Goal: Information Seeking & Learning: Learn about a topic

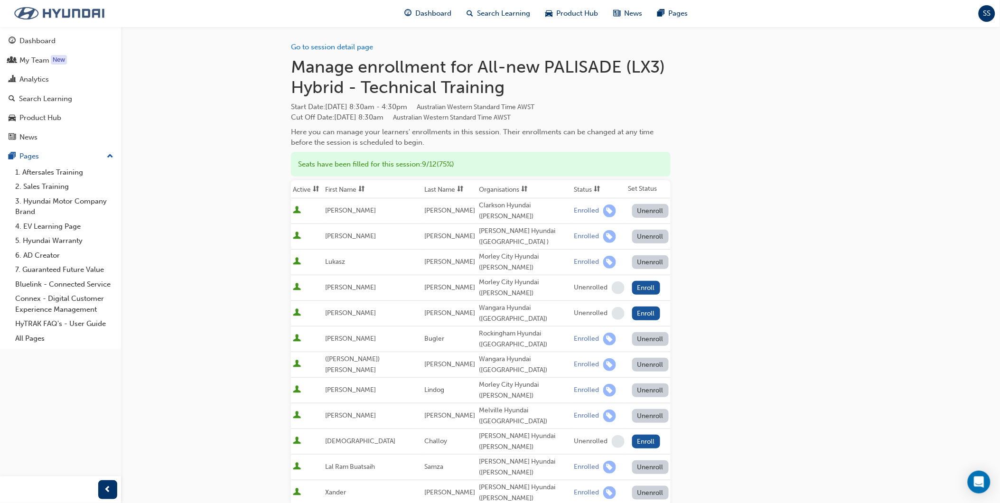
click at [55, 10] on img at bounding box center [59, 13] width 109 height 20
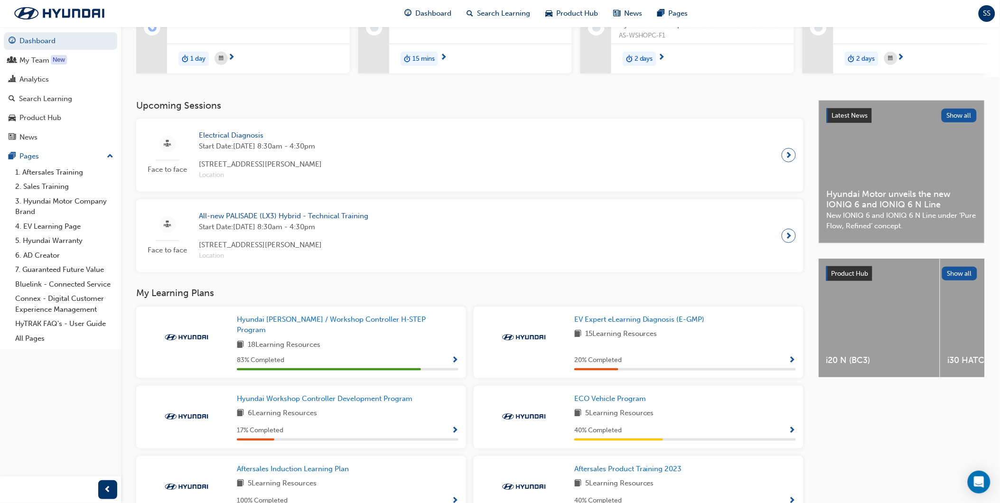
scroll to position [257, 0]
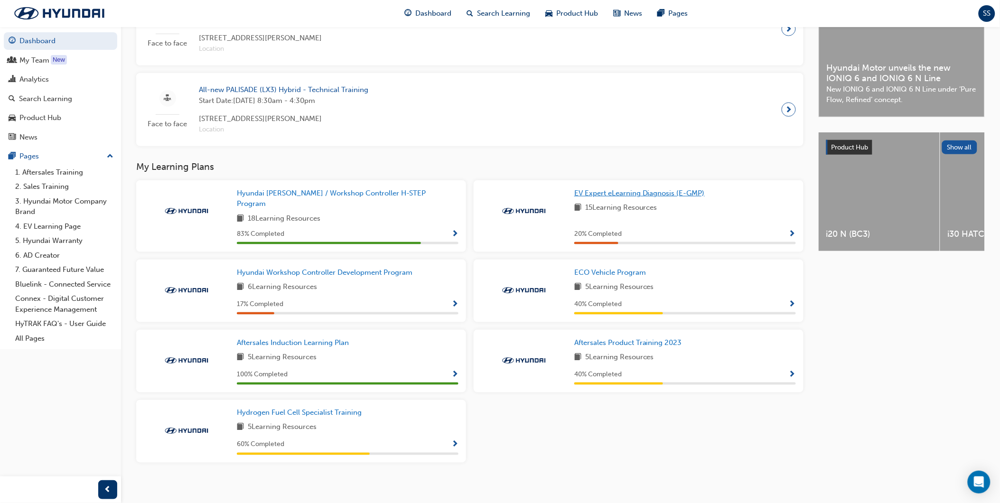
drag, startPoint x: 630, startPoint y: 207, endPoint x: 630, endPoint y: 201, distance: 5.7
click at [630, 201] on div "EV Expert eLearning Diagnosis (E-GMP) 15 Learning Resources 20 % Completed" at bounding box center [685, 216] width 222 height 56
click at [631, 197] on span "EV Expert eLearning Diagnosis (E-GMP)" at bounding box center [639, 193] width 131 height 9
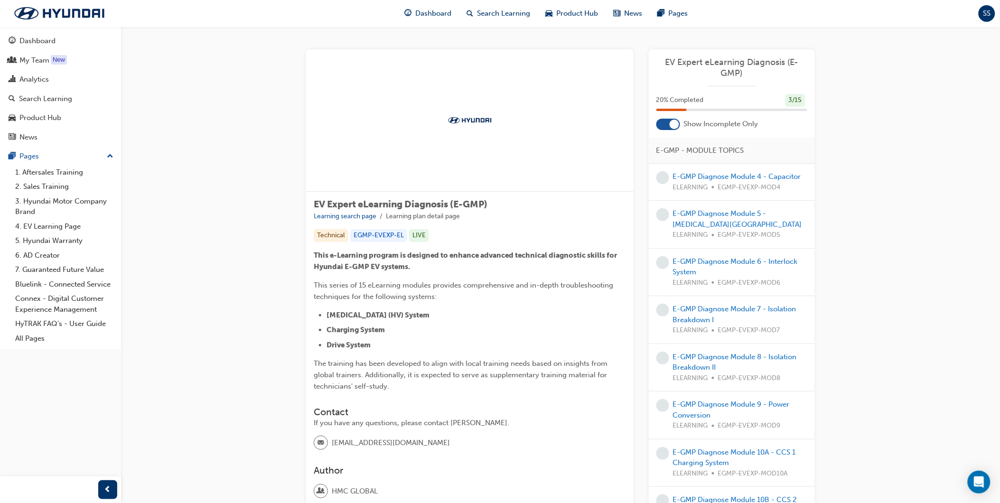
click at [677, 131] on div "EV Expert eLearning Diagnosis (E-GMP) 20 % Completed 3 / 15 Show Incomplete Onl…" at bounding box center [732, 376] width 166 height 655
click at [675, 126] on div at bounding box center [674, 124] width 9 height 9
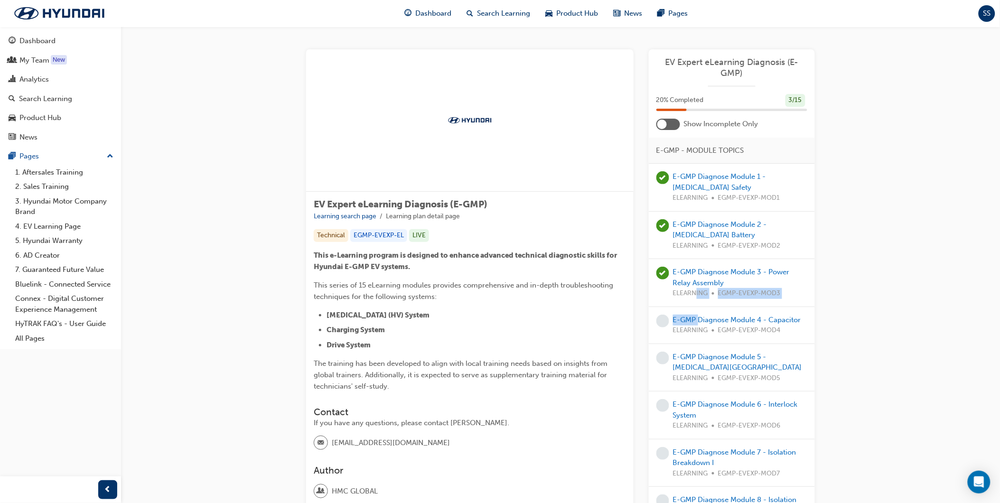
click at [699, 311] on div "E-GMP Diagnose Module 1 - [MEDICAL_DATA] Safety ELEARNING EGMP-EVEXP-MOD1 E-GMP…" at bounding box center [732, 506] width 166 height 684
drag, startPoint x: 699, startPoint y: 311, endPoint x: 836, endPoint y: 329, distance: 138.3
click at [856, 330] on div "EV Expert eLearning Diagnosis (E-GMP) Learning search page Learning plan detail…" at bounding box center [560, 460] width 879 height 866
click at [772, 316] on link "E-GMP Diagnose Module 4 - Capacitor" at bounding box center [737, 320] width 128 height 9
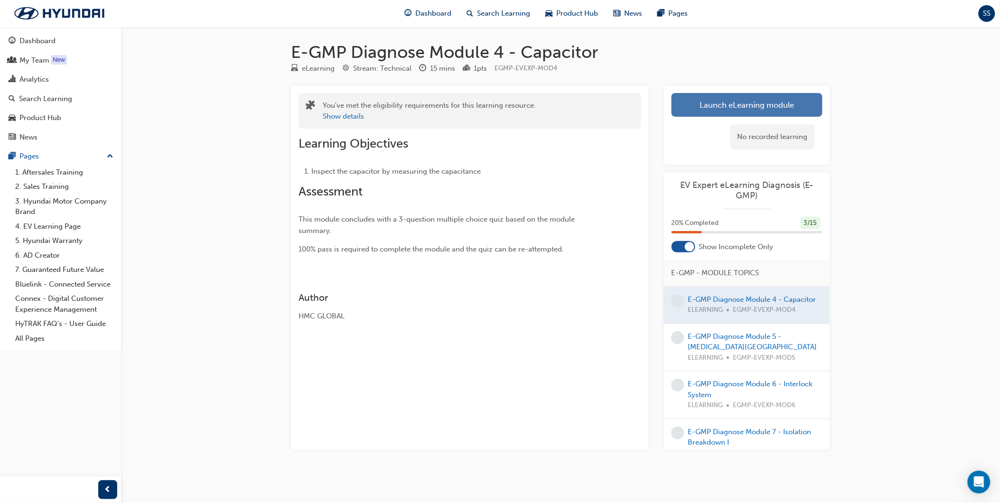
click at [796, 105] on link "Launch eLearning module" at bounding box center [747, 105] width 151 height 24
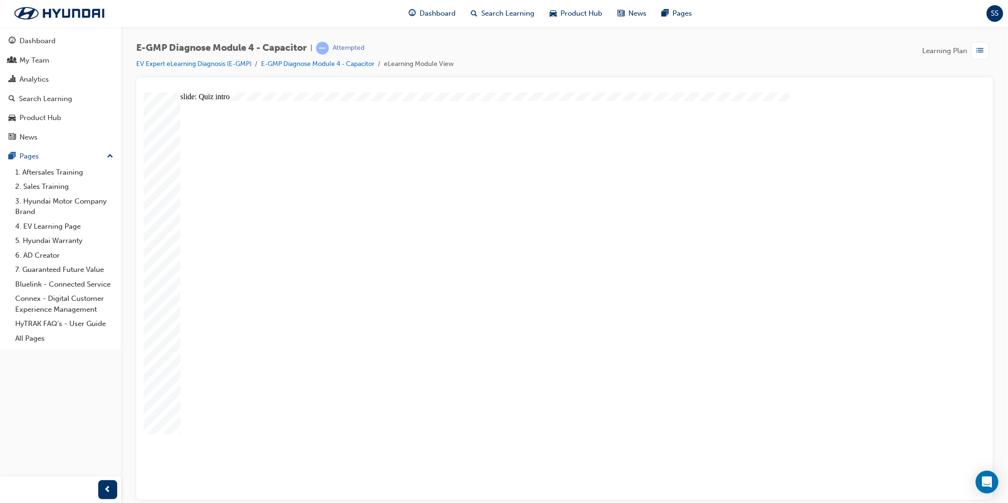
radio input "true"
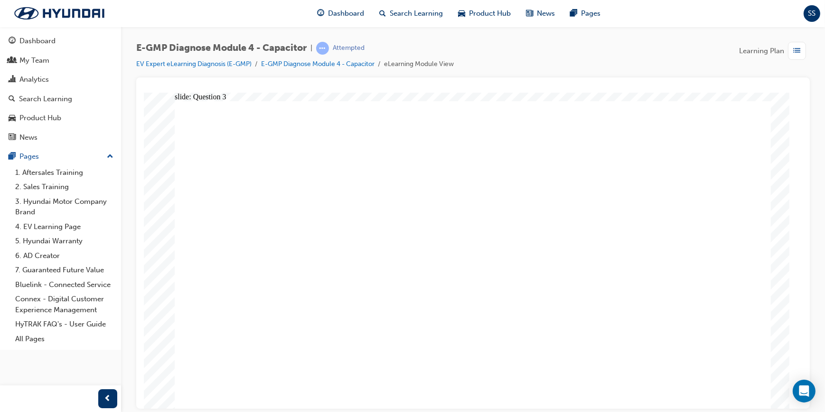
radio input "true"
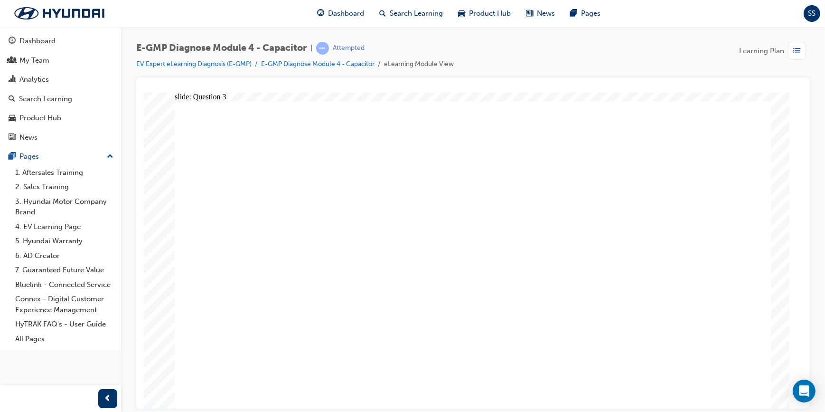
radio input "true"
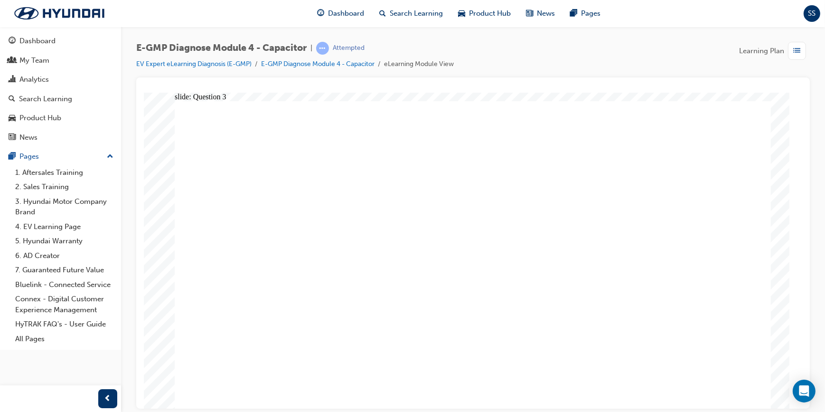
click at [246, 64] on link "EV Expert eLearning Diagnosis (E-GMP)" at bounding box center [193, 64] width 115 height 8
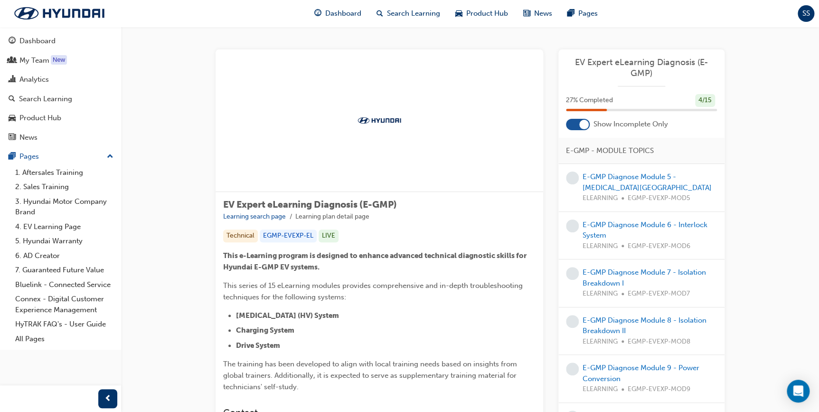
click at [589, 128] on div at bounding box center [578, 124] width 24 height 11
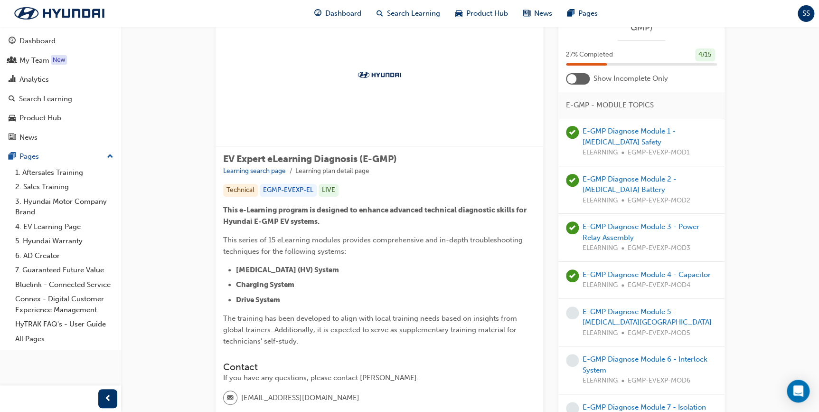
scroll to position [129, 0]
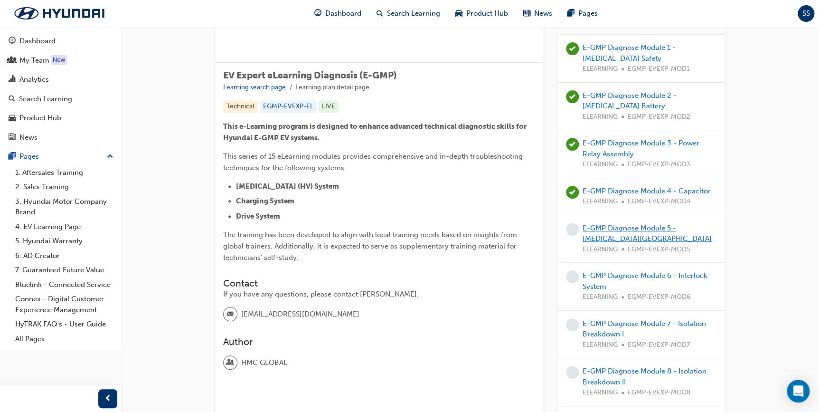
click at [614, 225] on link "E-GMP Diagnose Module 5 - [MEDICAL_DATA][GEOGRAPHIC_DATA]" at bounding box center [647, 233] width 129 height 19
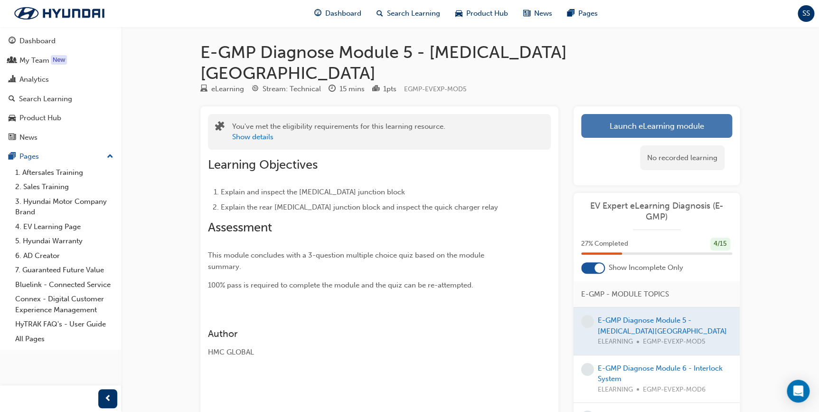
click at [599, 114] on link "Launch eLearning module" at bounding box center [656, 126] width 151 height 24
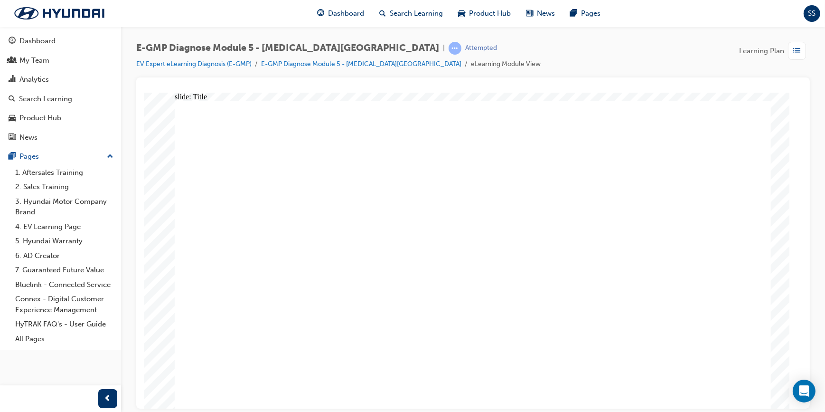
click at [541, 55] on div "E-GMP Diagnose Module 5 - [MEDICAL_DATA] Junction Block | Attempted EV Expert e…" at bounding box center [473, 60] width 674 height 36
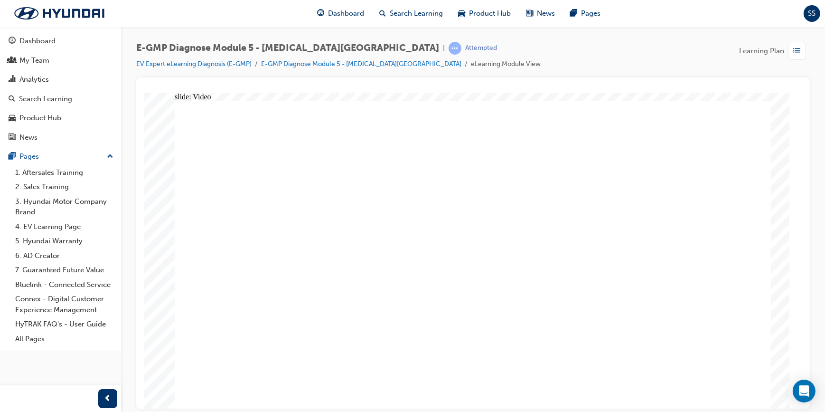
drag, startPoint x: 566, startPoint y: 384, endPoint x: 579, endPoint y: 388, distance: 12.9
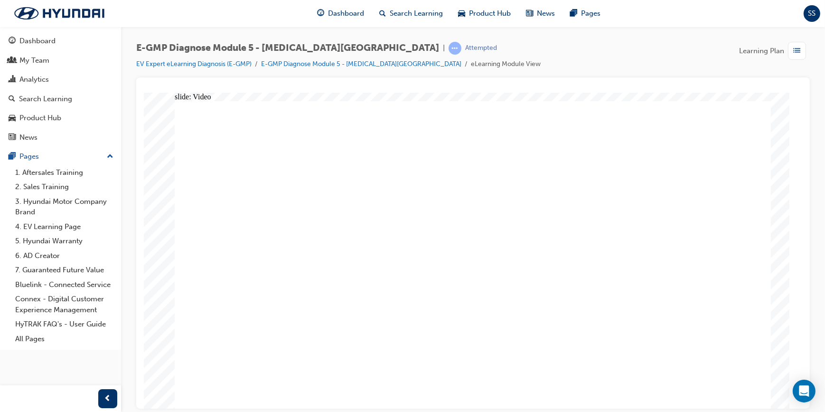
radio input "true"
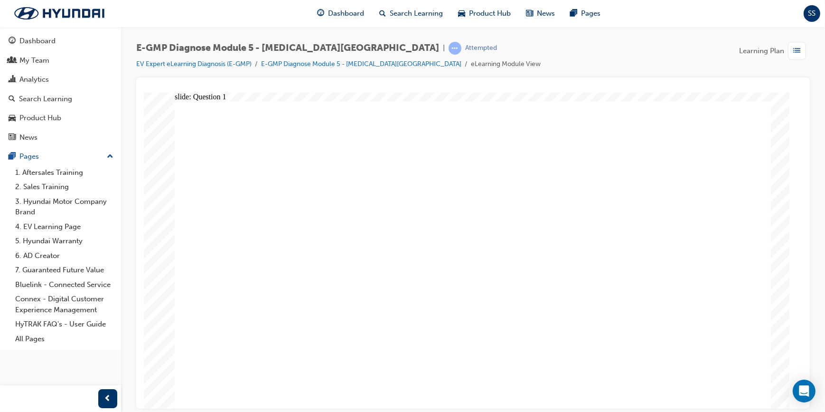
radio input "true"
drag, startPoint x: 737, startPoint y: 365, endPoint x: 720, endPoint y: 383, distance: 24.9
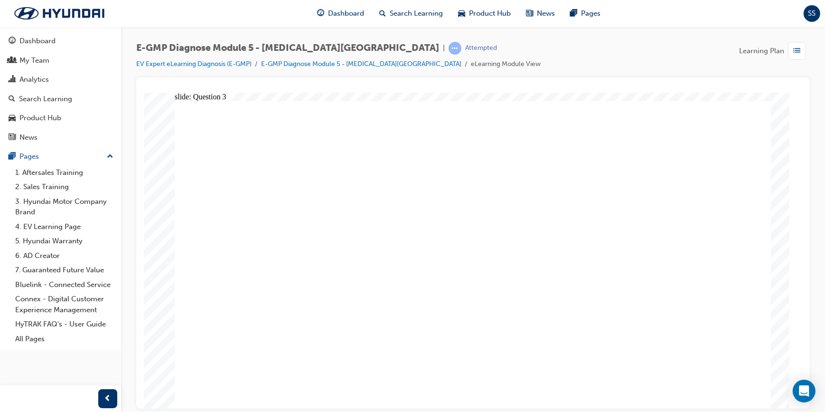
drag, startPoint x: 473, startPoint y: 294, endPoint x: 473, endPoint y: 300, distance: 5.2
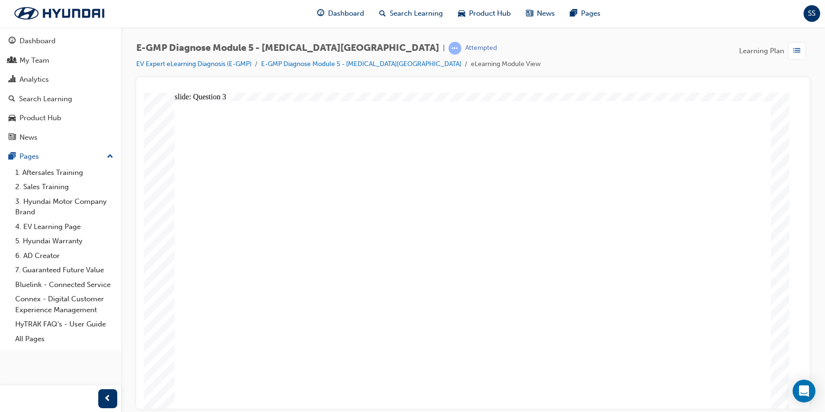
radio input "true"
drag, startPoint x: 462, startPoint y: 346, endPoint x: 468, endPoint y: 354, distance: 10.3
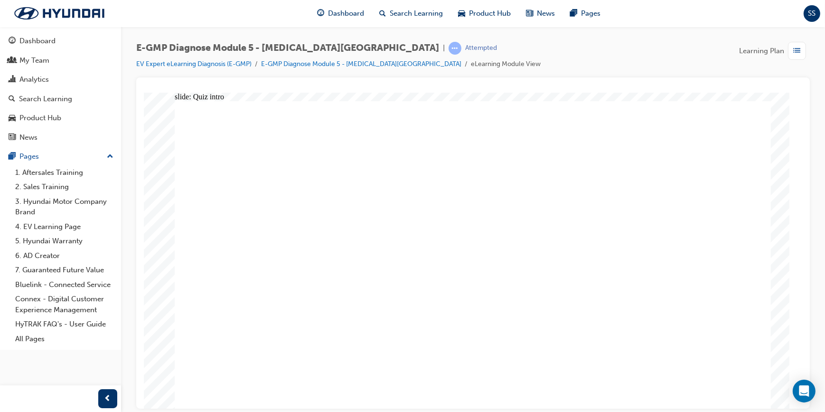
radio input "true"
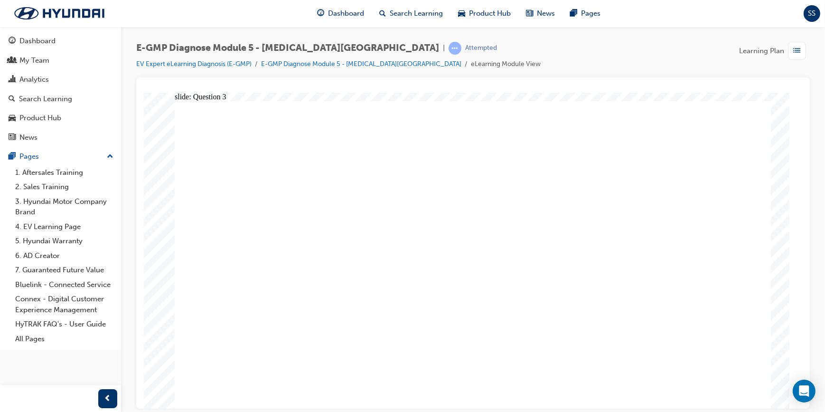
radio input "true"
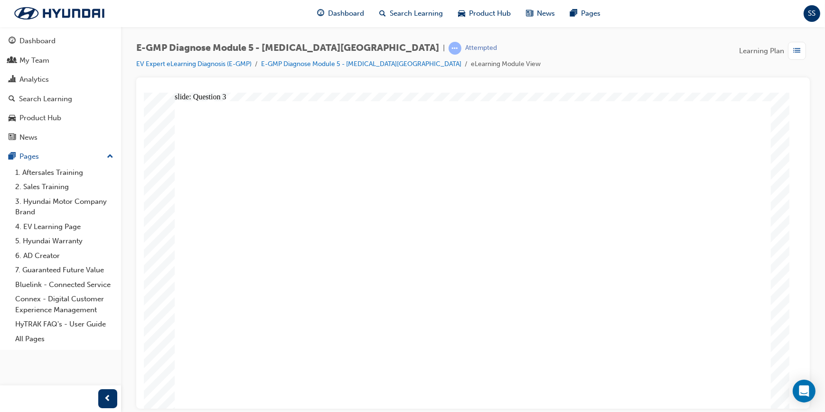
radio input "true"
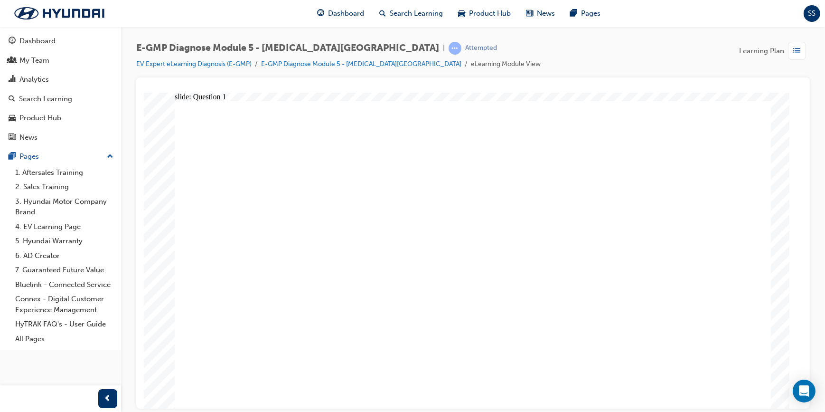
drag, startPoint x: 470, startPoint y: 276, endPoint x: 549, endPoint y: 305, distance: 84.6
radio input "true"
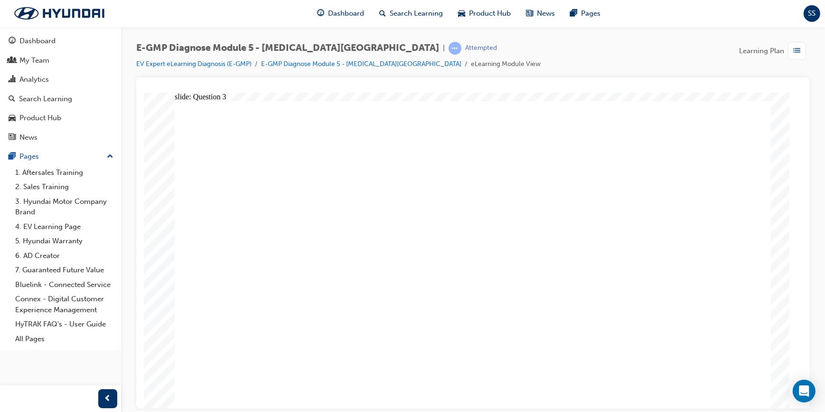
radio input "true"
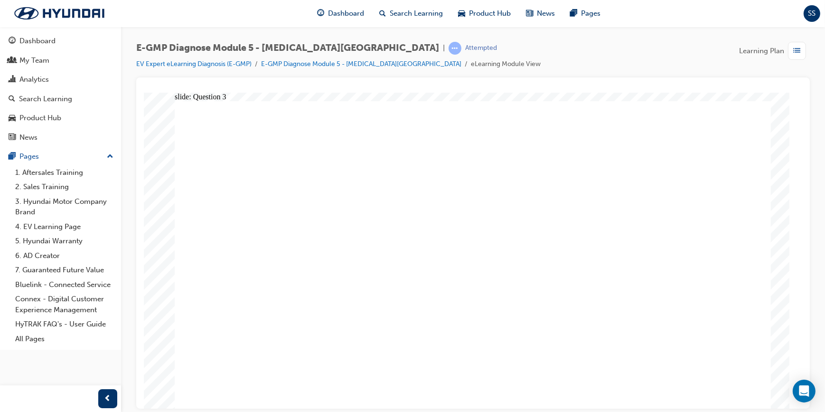
radio input "true"
drag, startPoint x: 475, startPoint y: 335, endPoint x: 474, endPoint y: 345, distance: 10.0
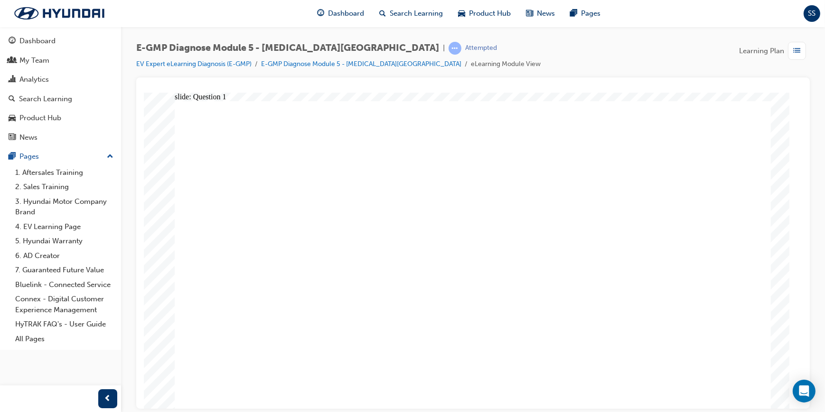
radio input "true"
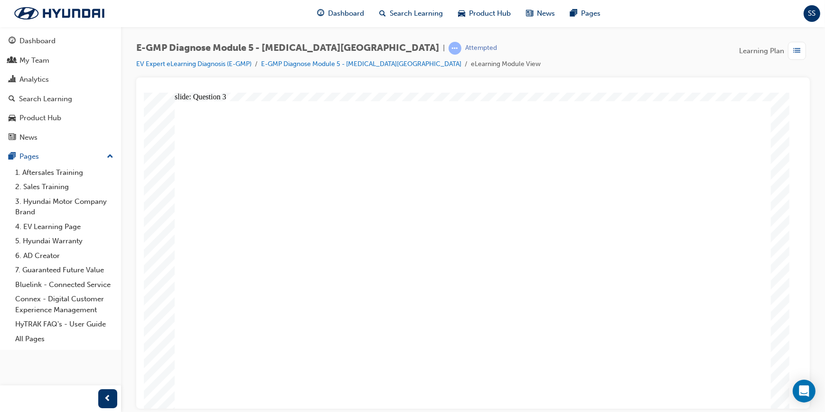
radio input "true"
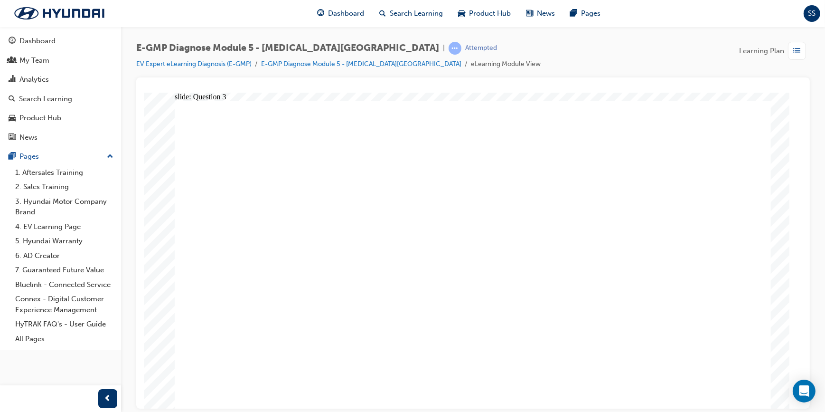
radio input "true"
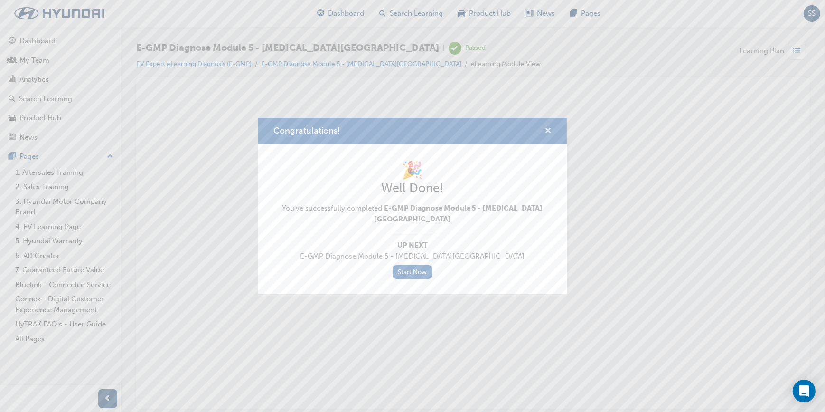
click at [550, 133] on span "cross-icon" at bounding box center [548, 131] width 7 height 9
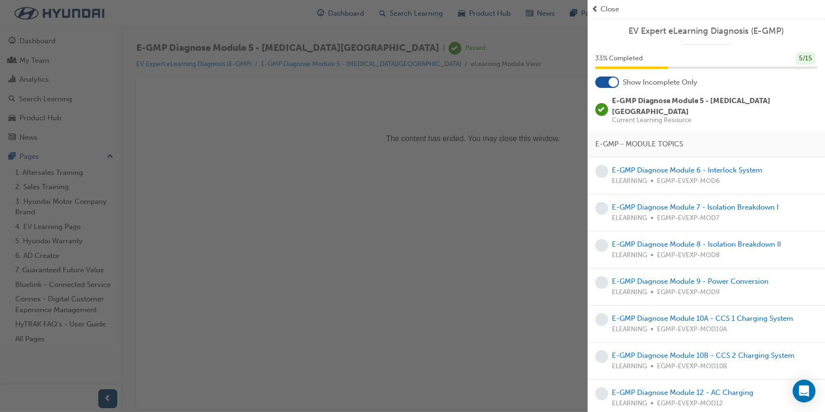
click at [601, 9] on span "Close" at bounding box center [610, 9] width 19 height 11
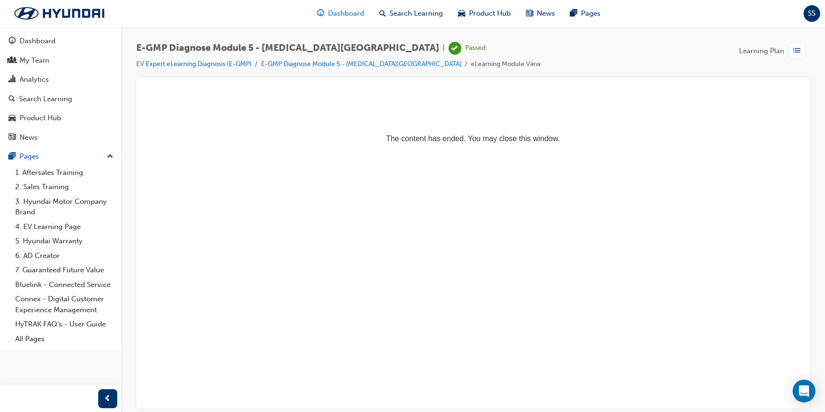
click at [355, 13] on span "Dashboard" at bounding box center [346, 13] width 36 height 11
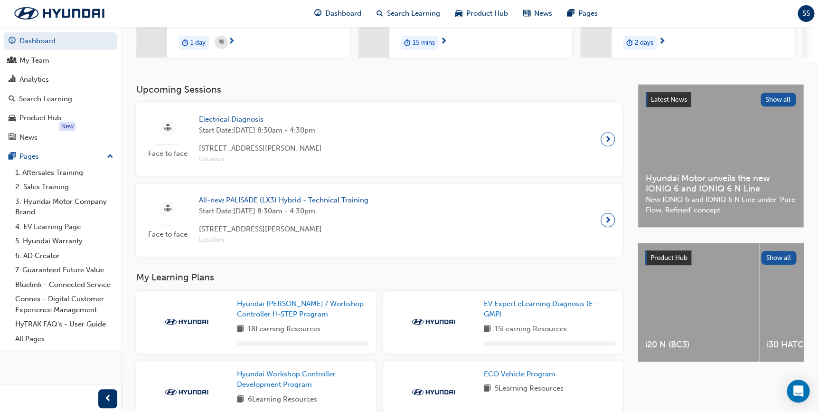
scroll to position [216, 0]
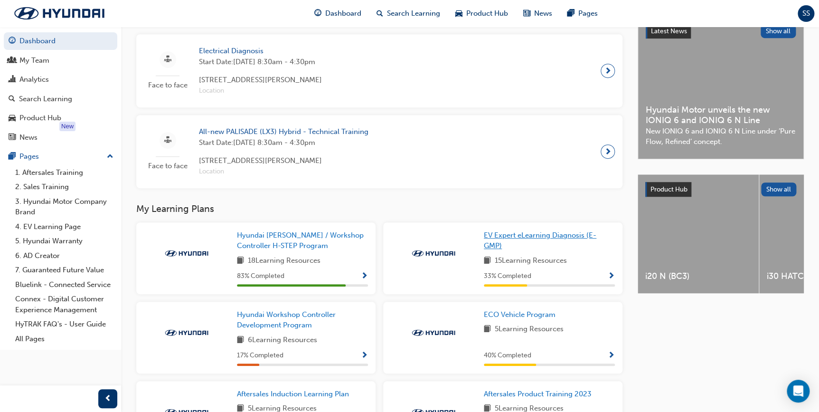
click at [499, 235] on span "EV Expert eLearning Diagnosis (E-GMP)" at bounding box center [540, 240] width 113 height 19
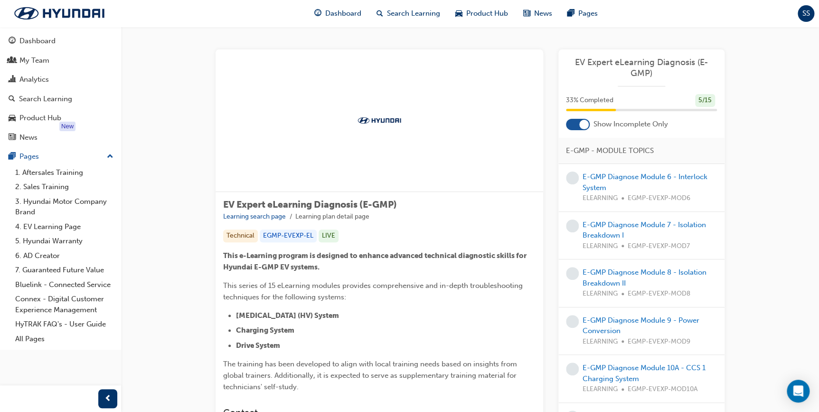
click at [568, 122] on div at bounding box center [578, 124] width 24 height 11
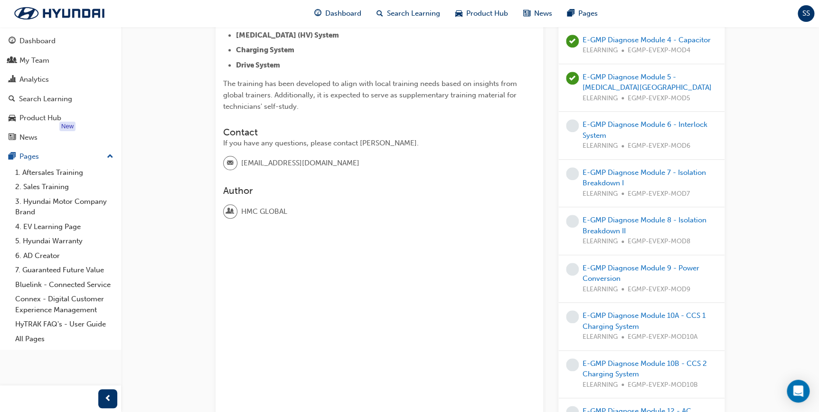
scroll to position [302, 0]
